Goal: Task Accomplishment & Management: Manage account settings

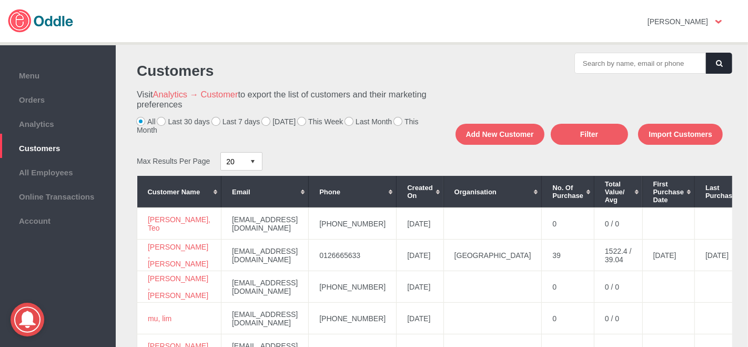
click at [265, 124] on label "[DATE]" at bounding box center [279, 121] width 34 height 8
click at [0, 0] on input "[DATE]" at bounding box center [0, 0] width 0 height 0
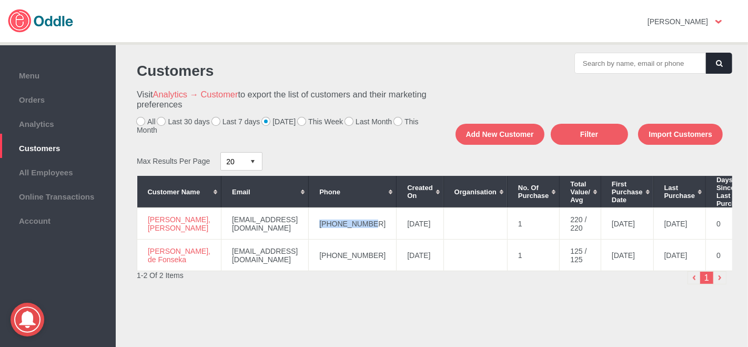
drag, startPoint x: 359, startPoint y: 227, endPoint x: 316, endPoint y: 227, distance: 43.7
click at [313, 229] on td "+60109011705" at bounding box center [353, 224] width 88 height 32
copy td "+60109011705"
drag, startPoint x: 180, startPoint y: 237, endPoint x: 152, endPoint y: 214, distance: 36.6
click at [148, 216] on td "Mohamad Syafiq, Ahmad Zaharan" at bounding box center [179, 224] width 84 height 32
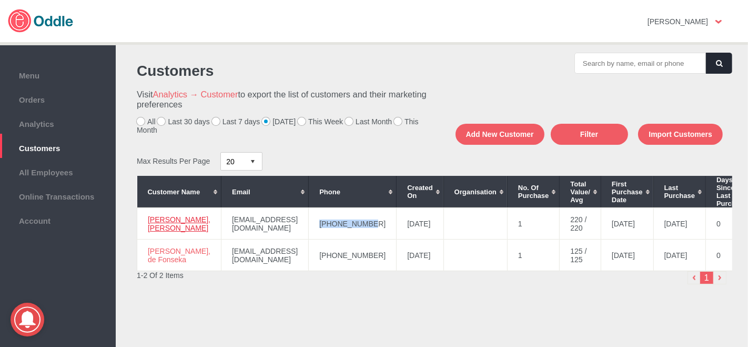
copy link "Mohamad Syafiq, Ahmad Zaharan"
drag, startPoint x: 168, startPoint y: 265, endPoint x: 148, endPoint y: 251, distance: 23.9
click at [148, 251] on td "Umeshi, de Fonseka" at bounding box center [179, 255] width 84 height 32
copy link "Umeshi, de Fonseka"
drag, startPoint x: 365, startPoint y: 261, endPoint x: 309, endPoint y: 259, distance: 55.8
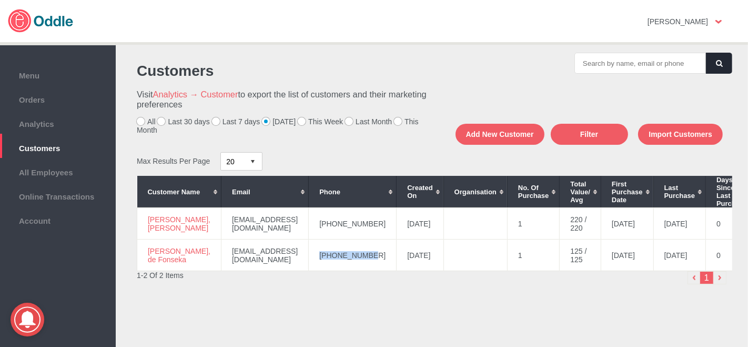
click at [309, 261] on td "+60125832239" at bounding box center [353, 255] width 88 height 32
copy td "+60125832239"
click at [299, 124] on label "This Week" at bounding box center [320, 121] width 45 height 8
click at [0, 0] on input "This Week" at bounding box center [0, 0] width 0 height 0
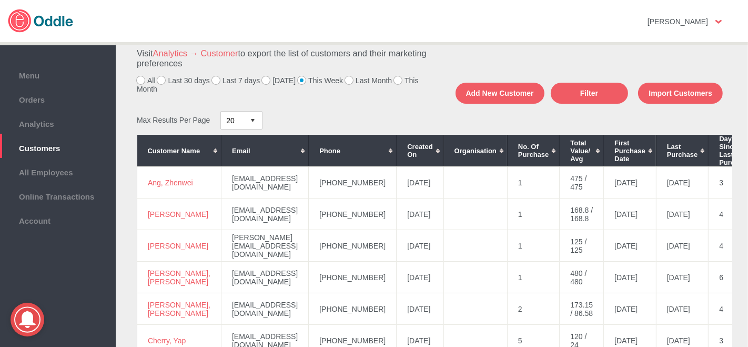
scroll to position [58, 0]
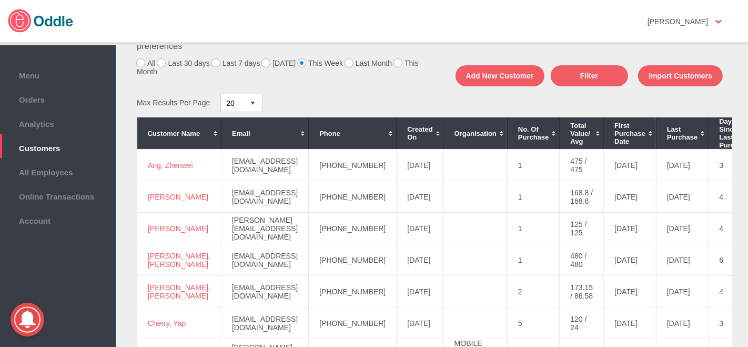
click at [744, 340] on div "Customers Visit Analytics → Customer to export the list of customers and their …" at bounding box center [432, 198] width 632 height 313
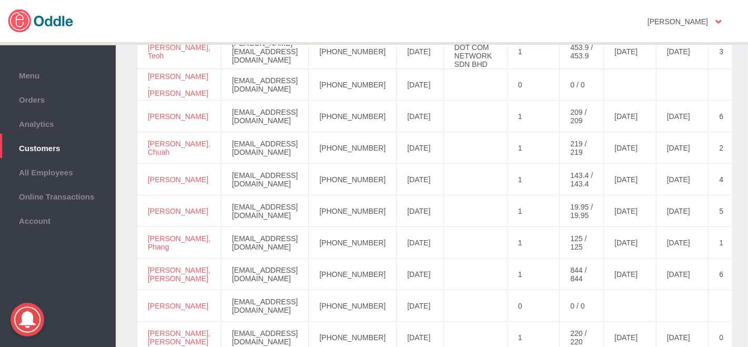
scroll to position [409, 0]
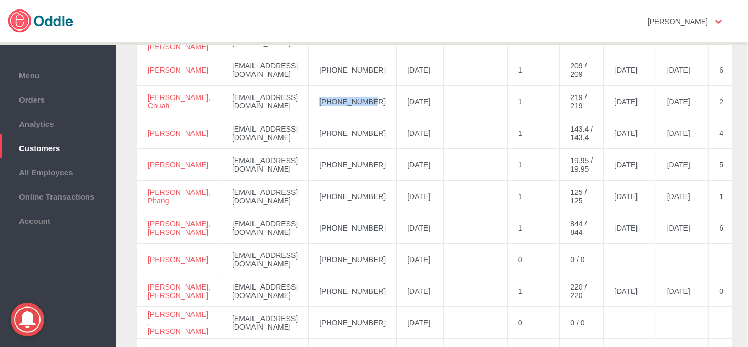
drag, startPoint x: 385, startPoint y: 99, endPoint x: 333, endPoint y: 104, distance: 51.7
click at [331, 105] on td "+60123878859" at bounding box center [353, 102] width 88 height 32
copy td "+60123878859"
drag, startPoint x: 172, startPoint y: 104, endPoint x: 147, endPoint y: 98, distance: 24.9
click at [147, 98] on td "Florence, Chuah" at bounding box center [179, 102] width 84 height 32
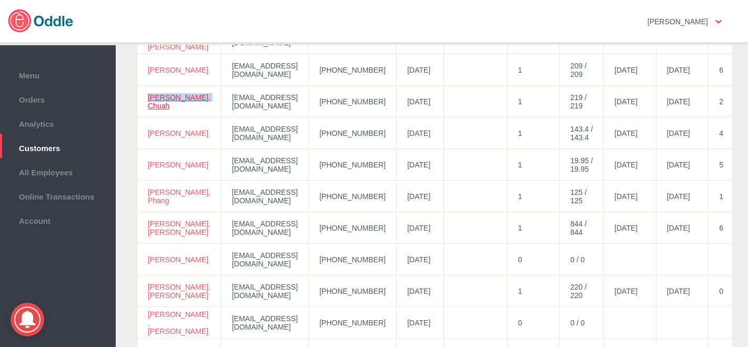
copy link "Florence, Chuah"
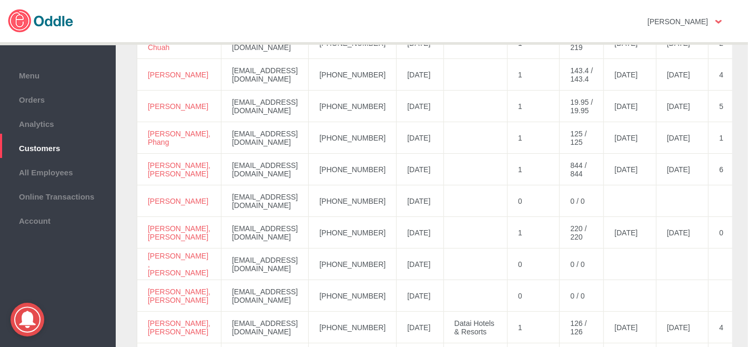
scroll to position [592, 0]
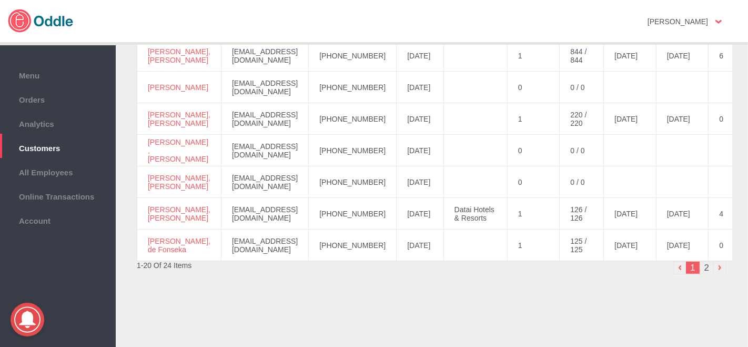
click at [701, 267] on li "2" at bounding box center [706, 267] width 13 height 13
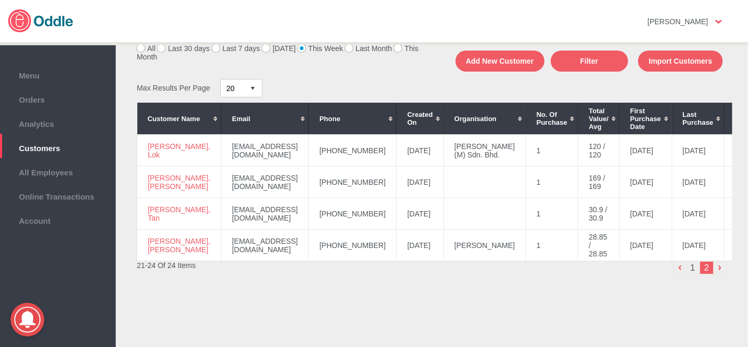
scroll to position [77, 0]
click at [688, 268] on li "1" at bounding box center [693, 267] width 14 height 13
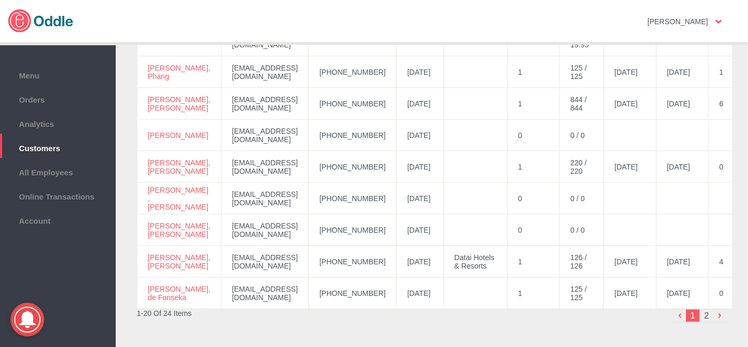
scroll to position [534, 0]
drag, startPoint x: 385, startPoint y: 73, endPoint x: 323, endPoint y: 71, distance: 62.1
click at [323, 71] on td "+60123769419" at bounding box center [353, 72] width 88 height 32
copy td "+60123769419"
drag, startPoint x: 173, startPoint y: 78, endPoint x: 146, endPoint y: 71, distance: 28.2
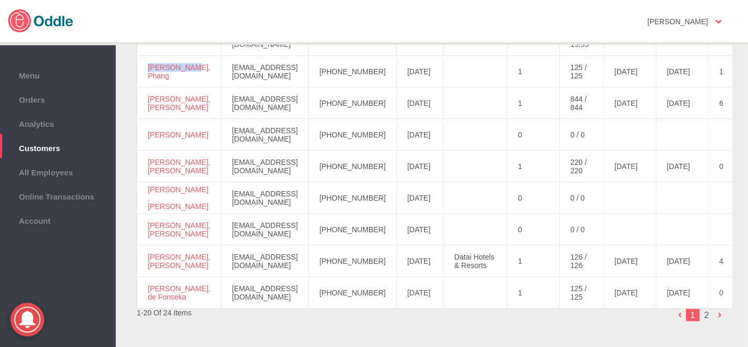
click at [146, 71] on td "Joey, Phang" at bounding box center [179, 72] width 84 height 32
copy link "Joey, Phang"
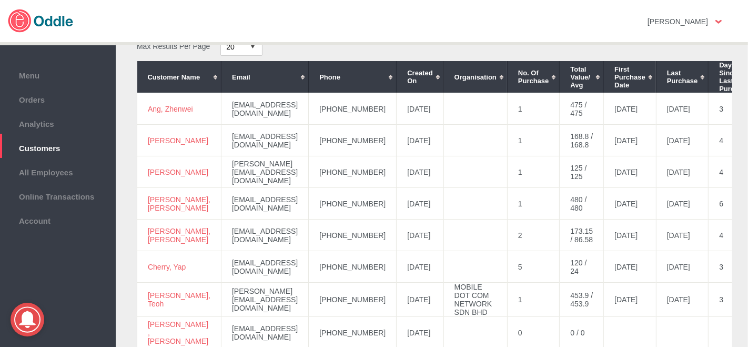
scroll to position [66, 0]
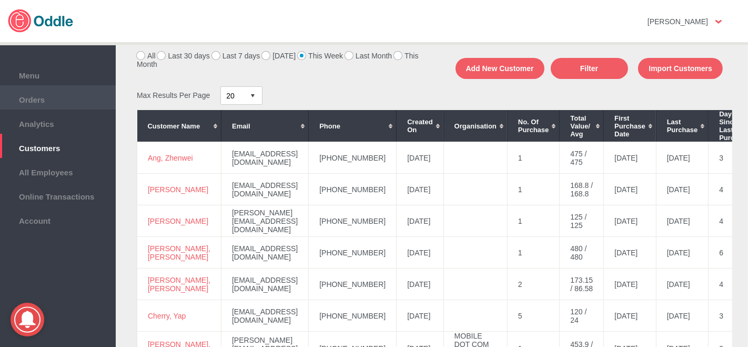
click at [49, 100] on span "Orders" at bounding box center [57, 99] width 105 height 12
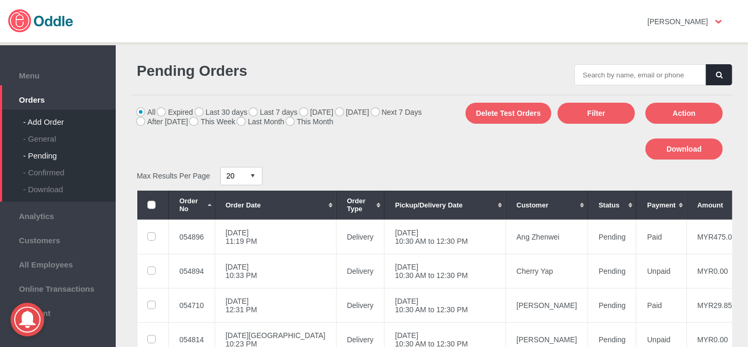
click at [63, 122] on div "- Add Order" at bounding box center [69, 117] width 93 height 17
